Goal: Task Accomplishment & Management: Use online tool/utility

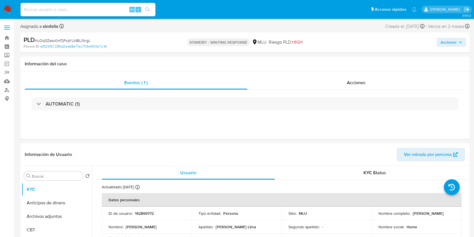
select select "10"
click at [57, 16] on div "Alt s" at bounding box center [88, 10] width 135 height 16
click at [65, 11] on input at bounding box center [88, 9] width 135 height 7
paste input "MTSy4cARpqfwY5XJcYwHYbxc"
type input "MTSy4cARpqfwY5XJcYwHYbxc"
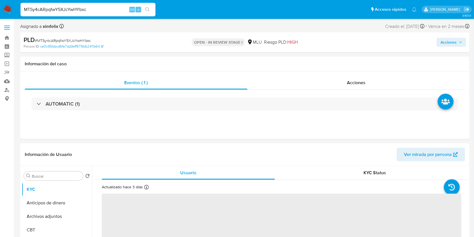
select select "10"
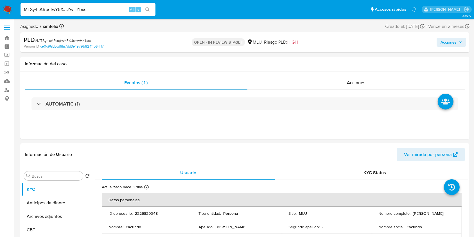
click at [72, 12] on input "MTSy4cARpqfwY5XJcYwHYbxc" at bounding box center [88, 9] width 135 height 7
paste input "SqKpOnBk42VqjRNdUiHF0aa8"
type input "SqKpOnBk42VqjRNdUiHF0aa8"
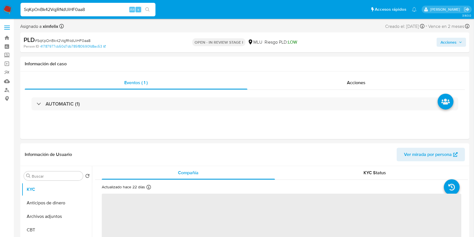
select select "10"
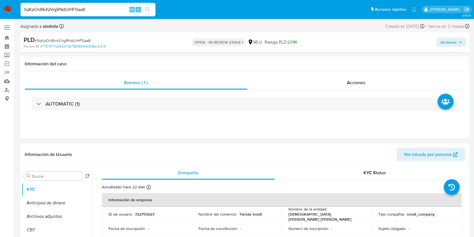
click at [147, 212] on p "722755627" at bounding box center [144, 213] width 19 height 5
copy p "722755627"
drag, startPoint x: 92, startPoint y: 8, endPoint x: 5, endPoint y: 18, distance: 87.4
click at [5, 18] on nav "Pausado Ver notificaciones SqKpOnBk42VqjRNdUiHF0aa8 Alt s Accesos rápidos Presi…" at bounding box center [237, 9] width 474 height 19
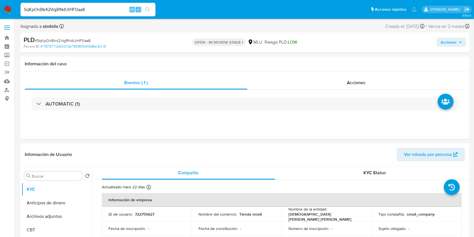
paste input "rzecSDfySCHXuPByb4tlBO2n"
type input "rzecSDfySCHXuPByb4tlBO2n"
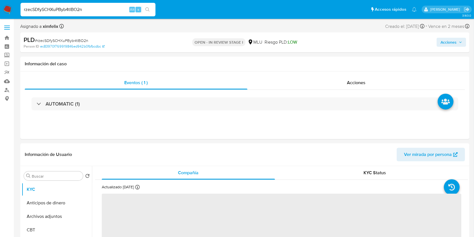
select select "10"
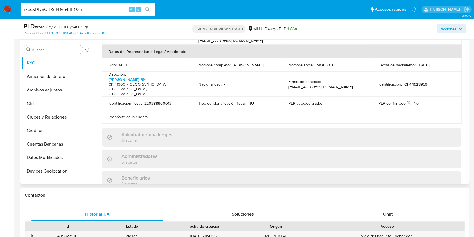
scroll to position [175, 0]
